Goal: Information Seeking & Learning: Learn about a topic

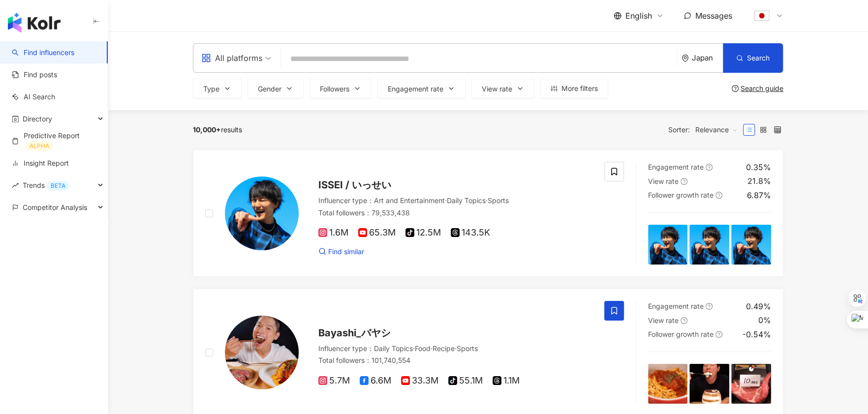
click at [653, 16] on div "English" at bounding box center [639, 15] width 50 height 11
click at [638, 89] on div "日本語" at bounding box center [644, 90] width 49 height 17
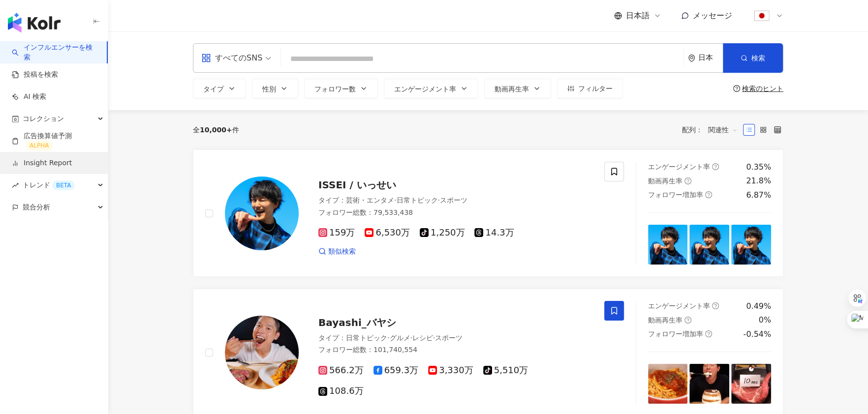
click at [40, 164] on link "Insight Report" at bounding box center [42, 163] width 60 height 10
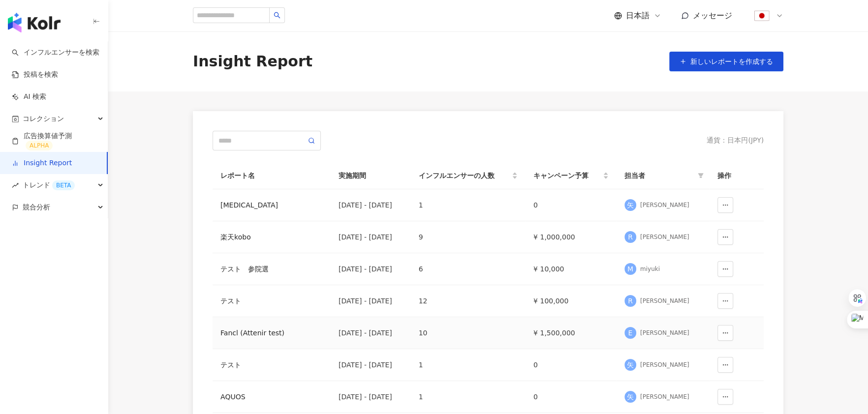
click at [252, 331] on div "Fancl (Attenir test)" at bounding box center [271, 333] width 102 height 11
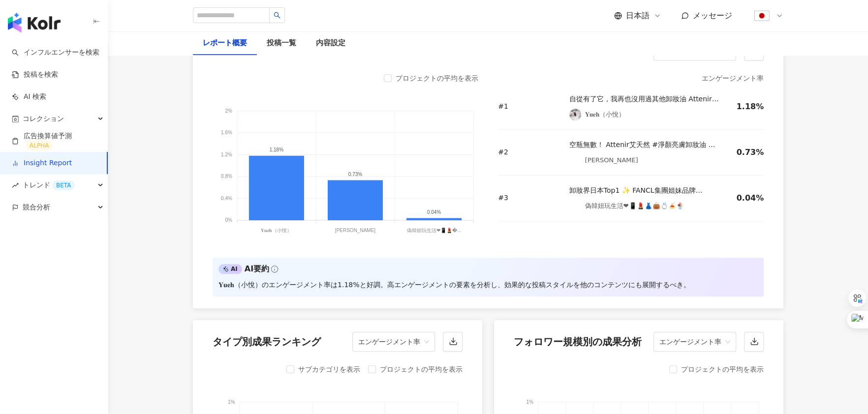
scroll to position [434, 0]
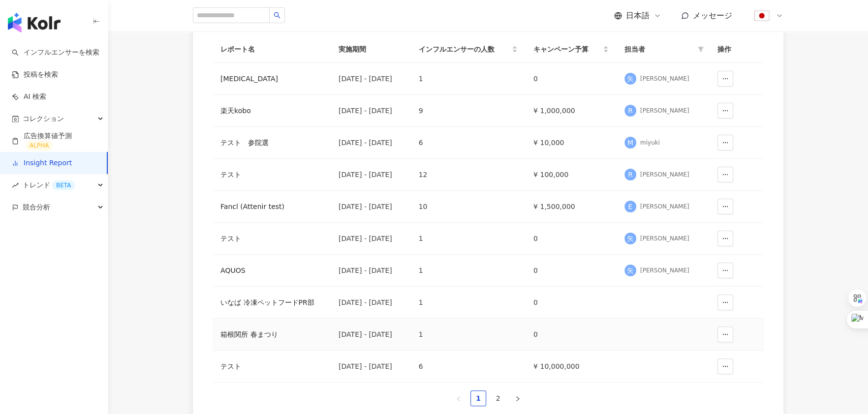
scroll to position [124, 0]
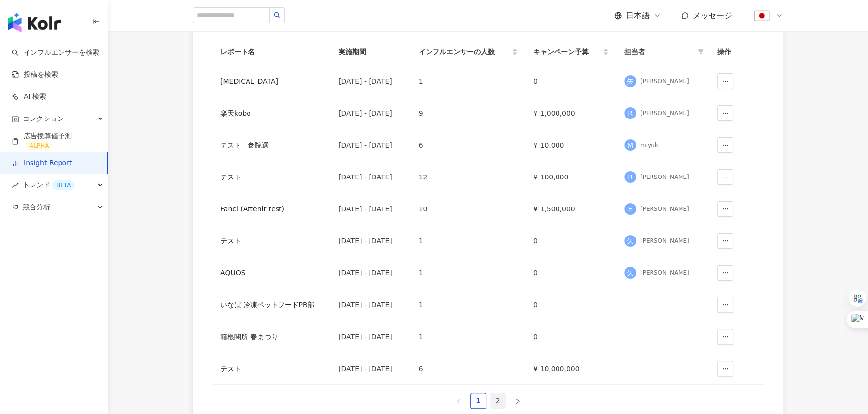
click at [498, 395] on link "2" at bounding box center [498, 401] width 15 height 15
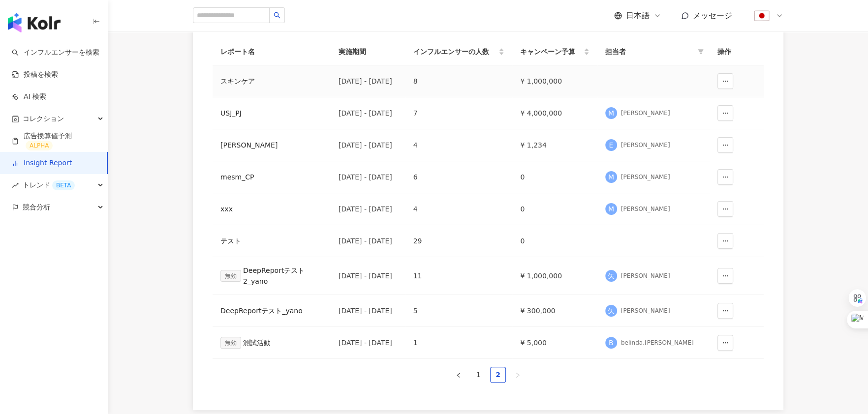
click at [567, 77] on td "¥ 1,000,000" at bounding box center [554, 81] width 85 height 32
click at [237, 85] on div "スキンケア" at bounding box center [271, 81] width 102 height 11
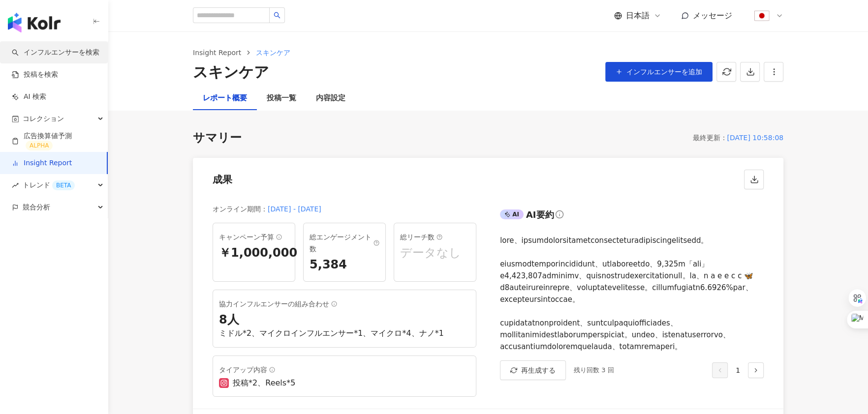
click at [40, 50] on link "インフルエンサーを検索" at bounding box center [56, 53] width 88 height 10
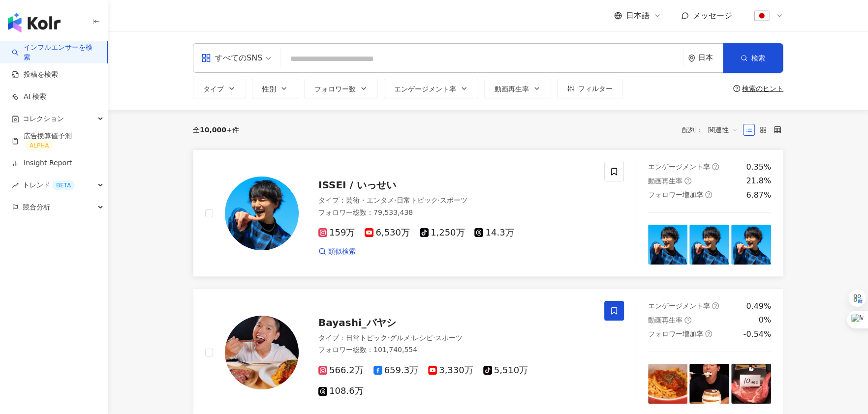
click at [349, 183] on span "ISSEI / いっせい" at bounding box center [357, 185] width 78 height 12
click at [357, 184] on span "ISSEI / いっせい" at bounding box center [357, 185] width 78 height 12
click at [374, 182] on span "ISSEI / いっせい" at bounding box center [357, 185] width 78 height 12
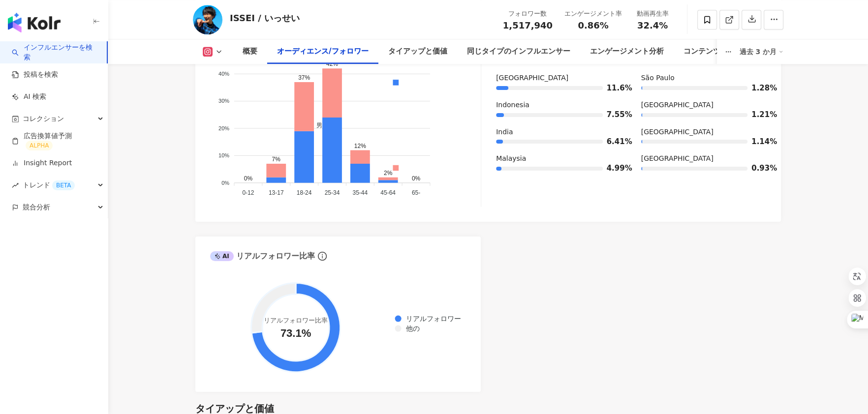
scroll to position [1062, 0]
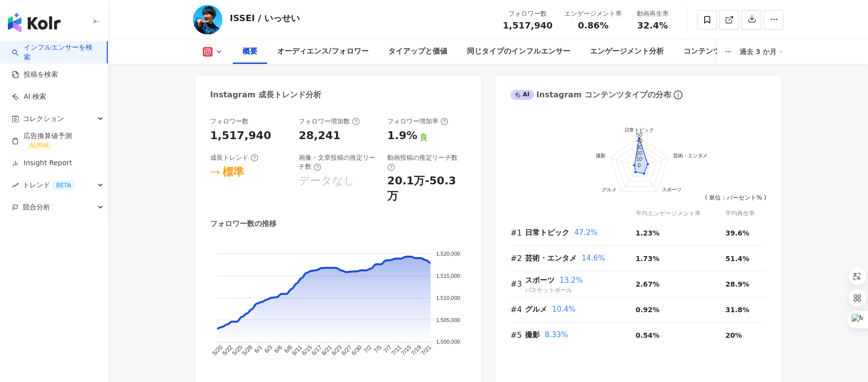
scroll to position [533, 0]
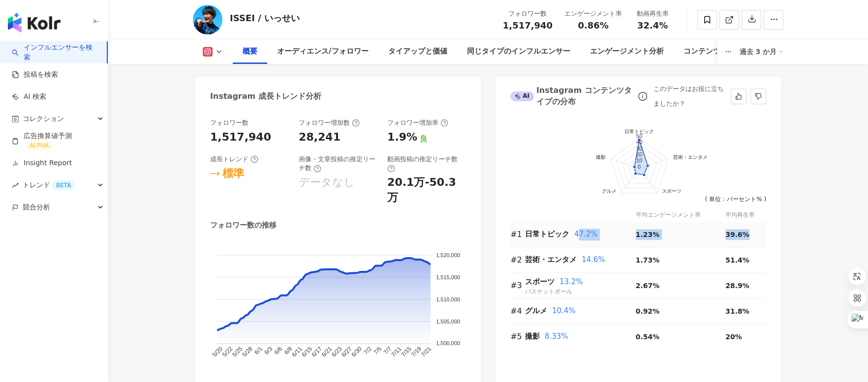
drag, startPoint x: 743, startPoint y: 234, endPoint x: 577, endPoint y: 232, distance: 165.9
click at [577, 232] on tr "#1 日常トピック 47.2% 1.23% 39.6%" at bounding box center [638, 235] width 256 height 26
click at [577, 232] on span "47.2%" at bounding box center [586, 234] width 24 height 9
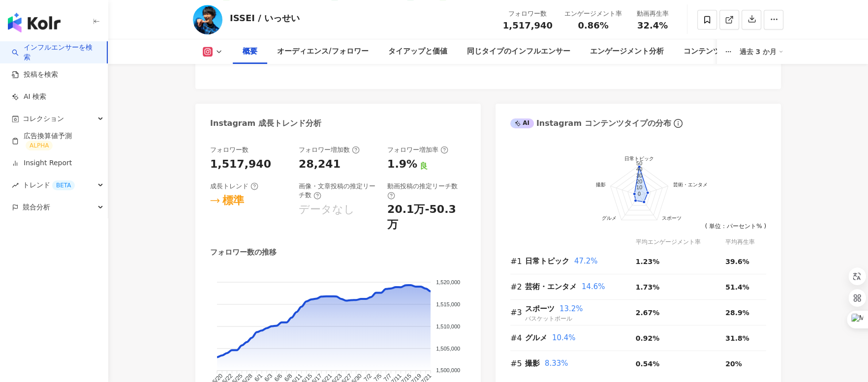
scroll to position [510, 0]
